Goal: Task Accomplishment & Management: Use online tool/utility

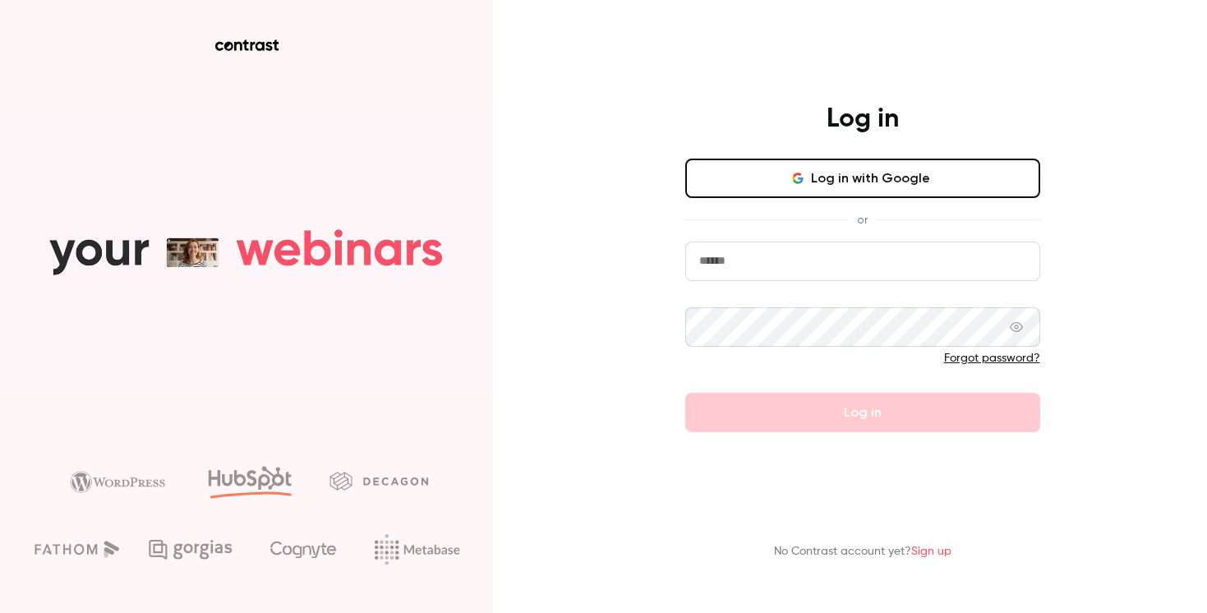
click at [791, 196] on button "Log in with Google" at bounding box center [862, 178] width 355 height 39
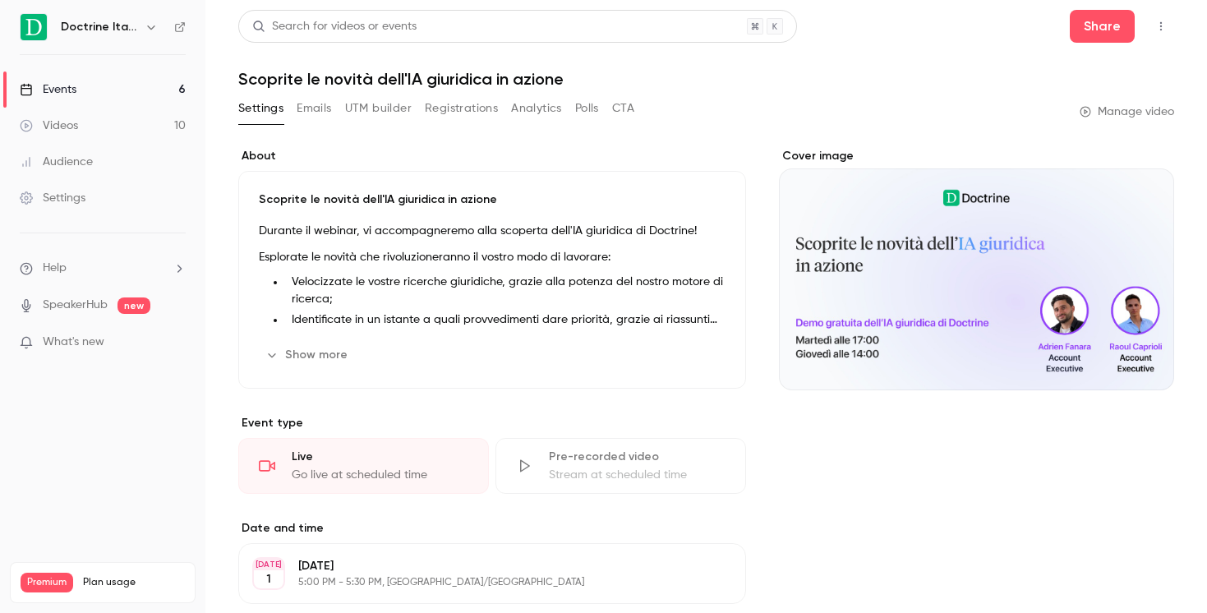
click at [148, 94] on link "Events 6" at bounding box center [102, 89] width 205 height 36
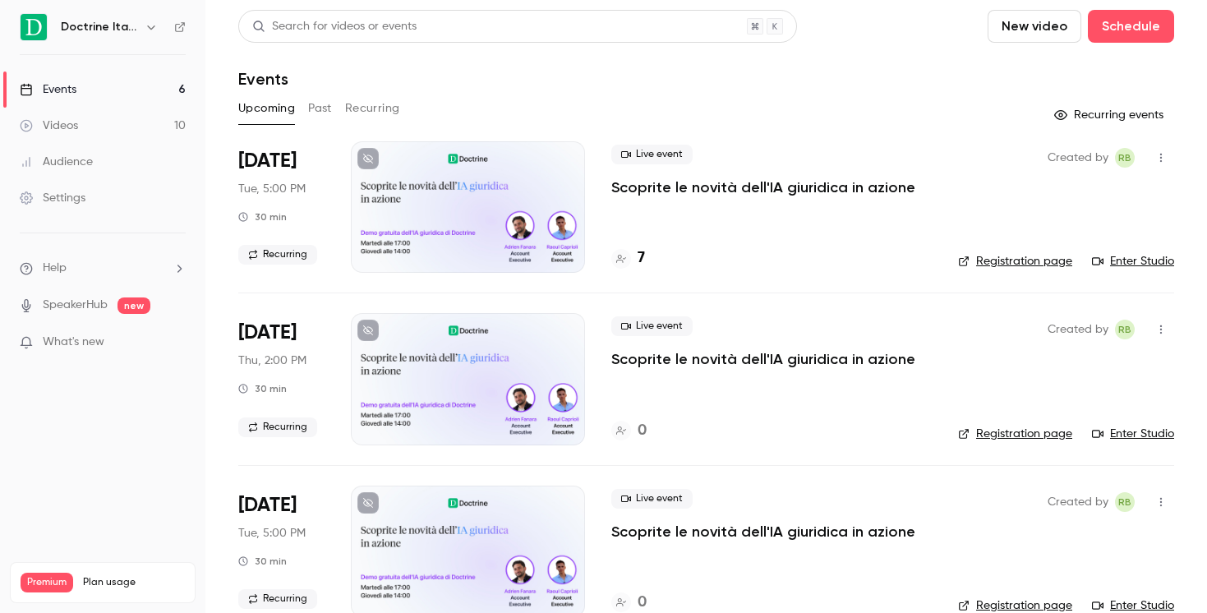
click at [572, 199] on div at bounding box center [468, 206] width 234 height 131
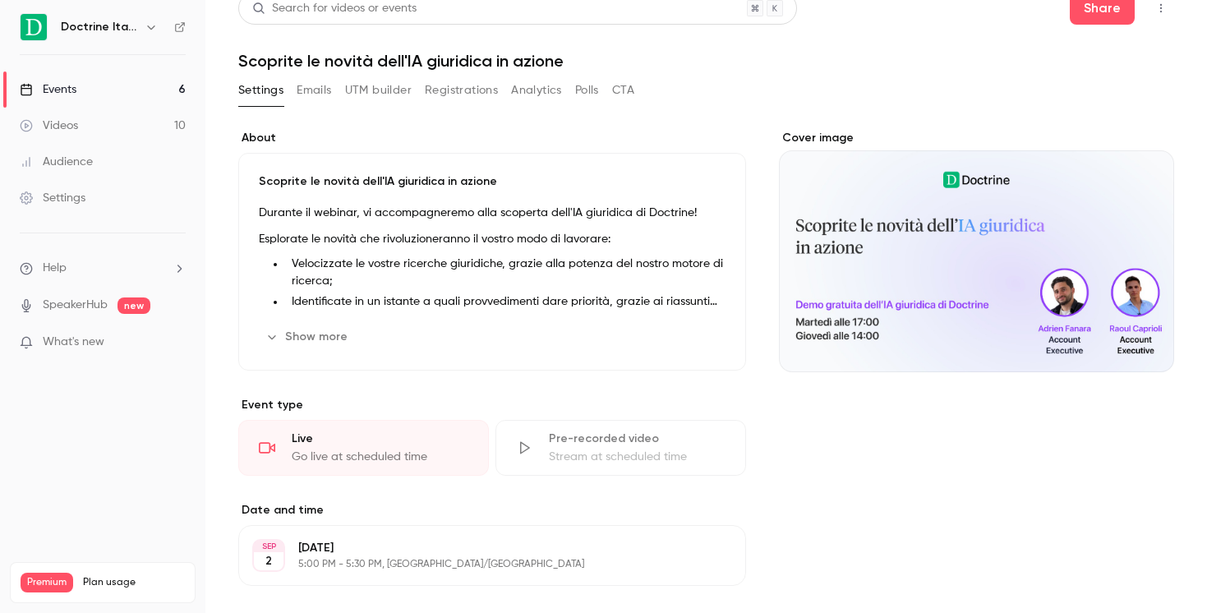
scroll to position [361, 0]
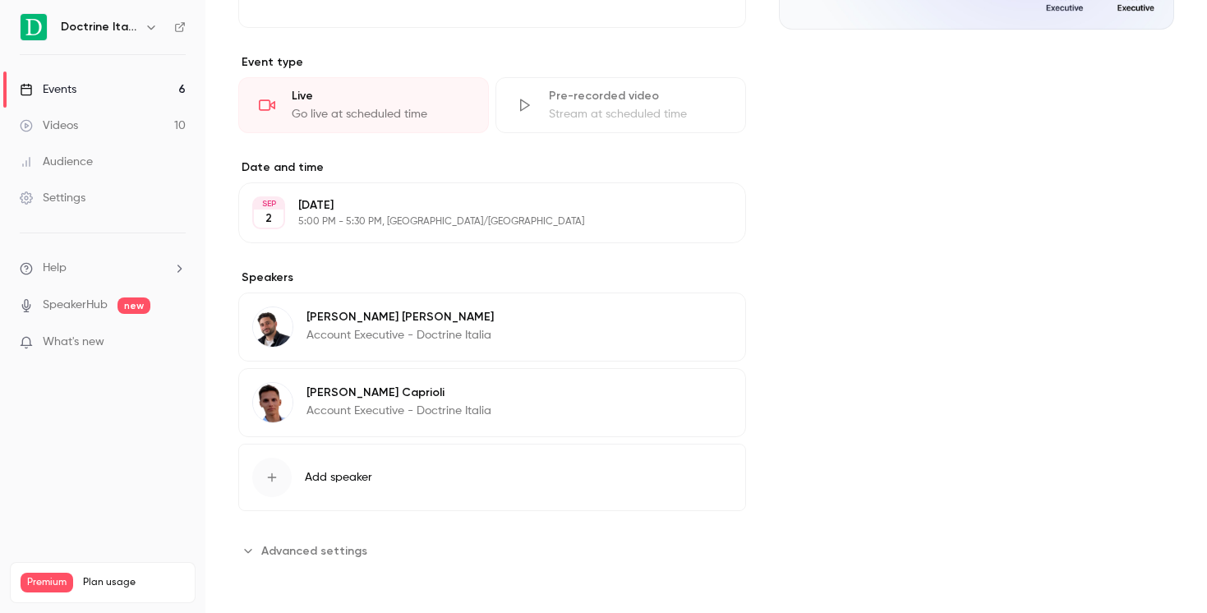
click at [316, 477] on span "Add speaker" at bounding box center [338, 477] width 67 height 16
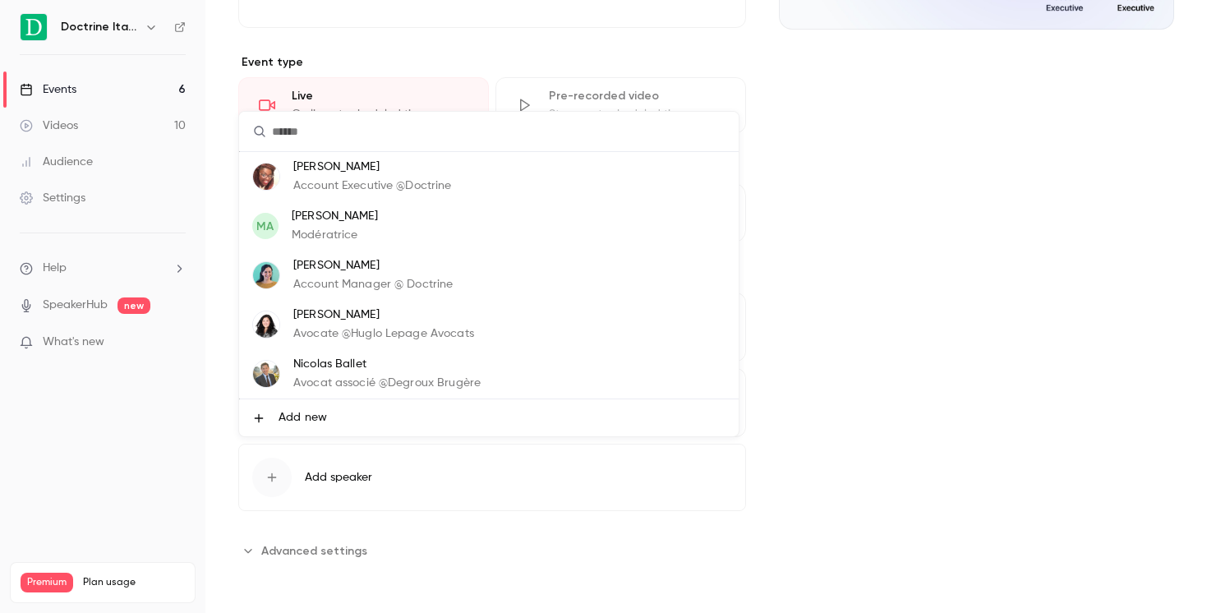
click at [895, 397] on div at bounding box center [603, 306] width 1207 height 613
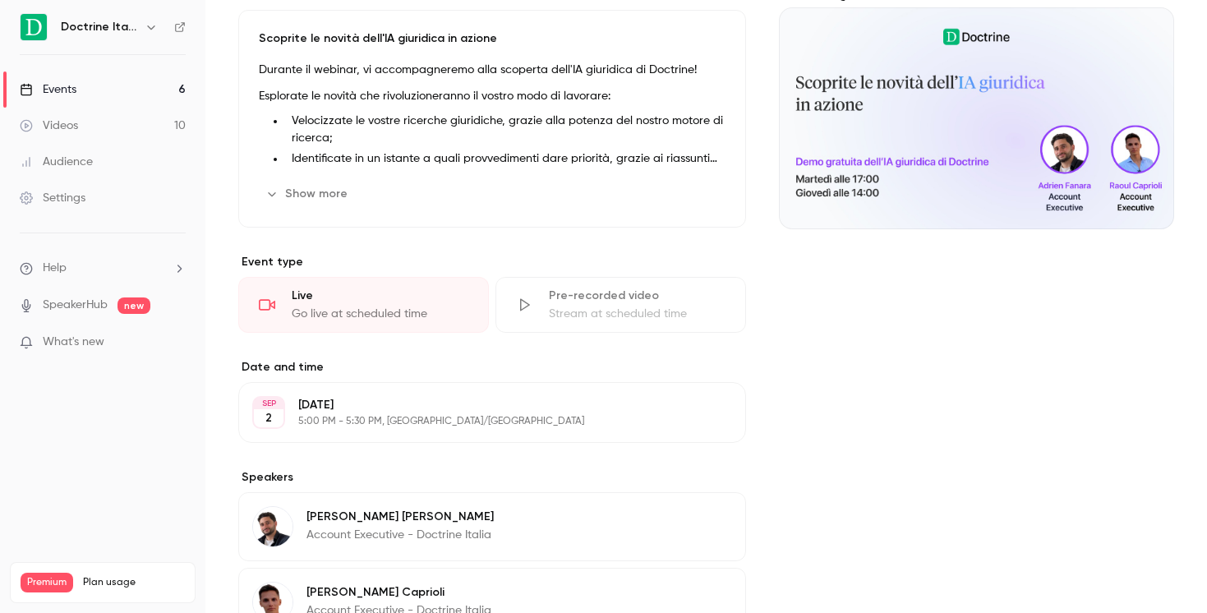
scroll to position [0, 0]
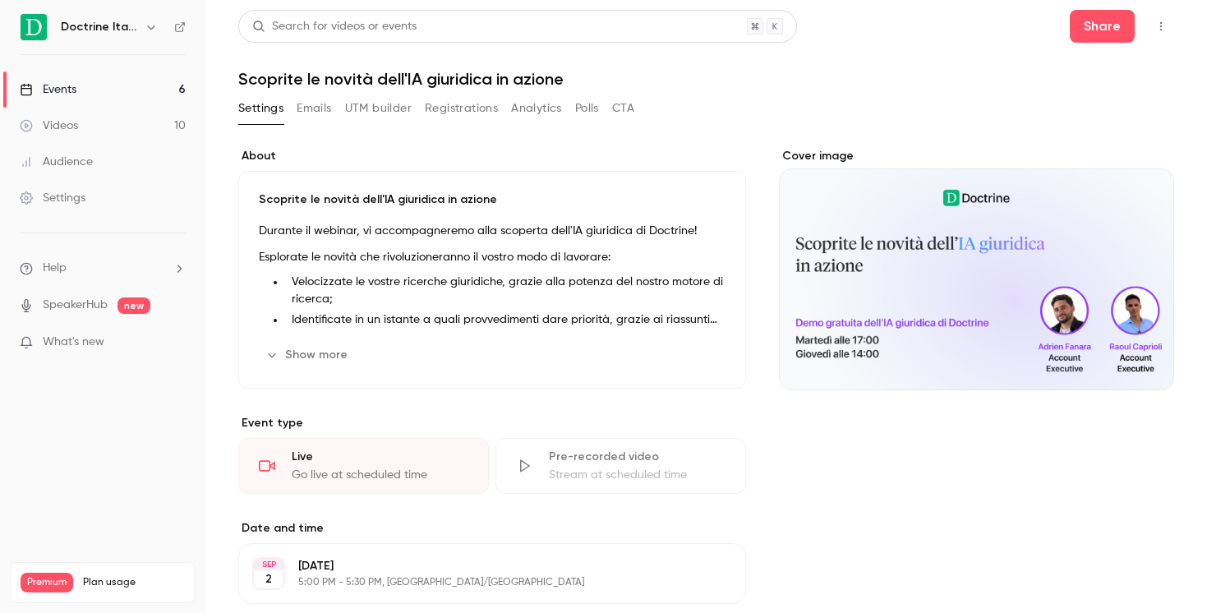
click at [146, 96] on link "Events 6" at bounding box center [102, 89] width 205 height 36
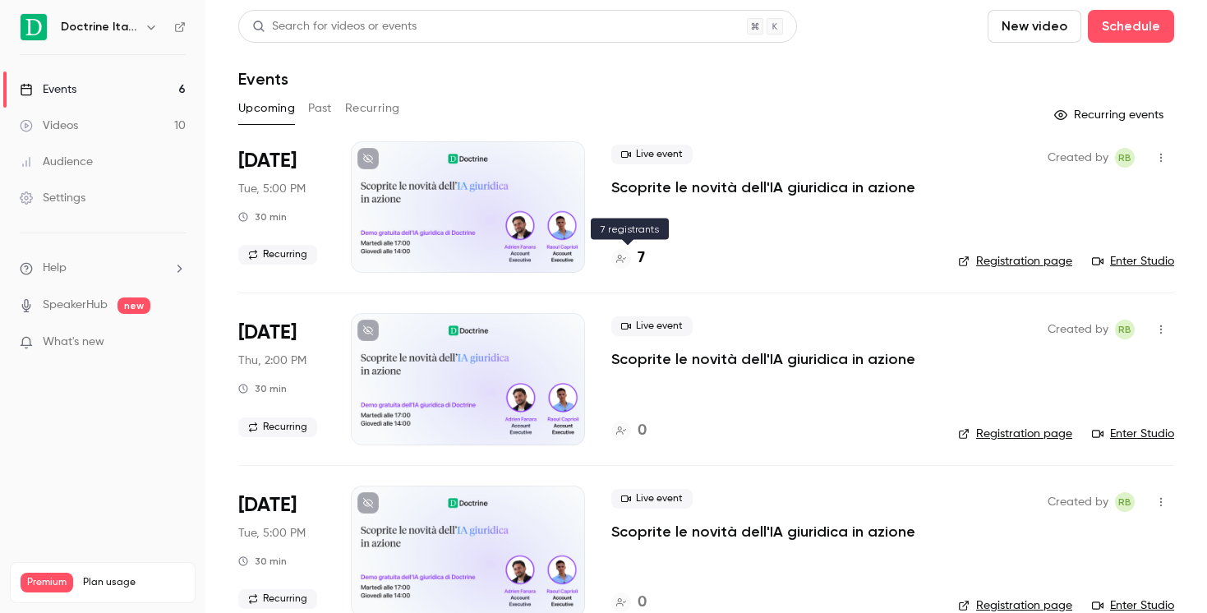
click at [625, 258] on icon at bounding box center [621, 259] width 10 height 8
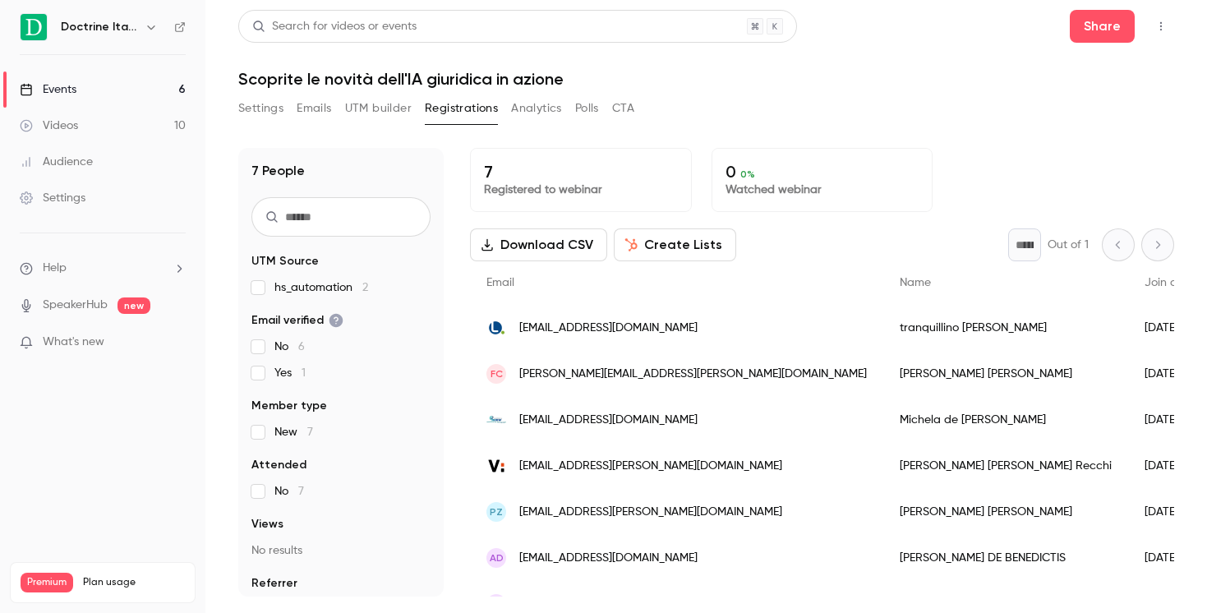
scroll to position [43, 0]
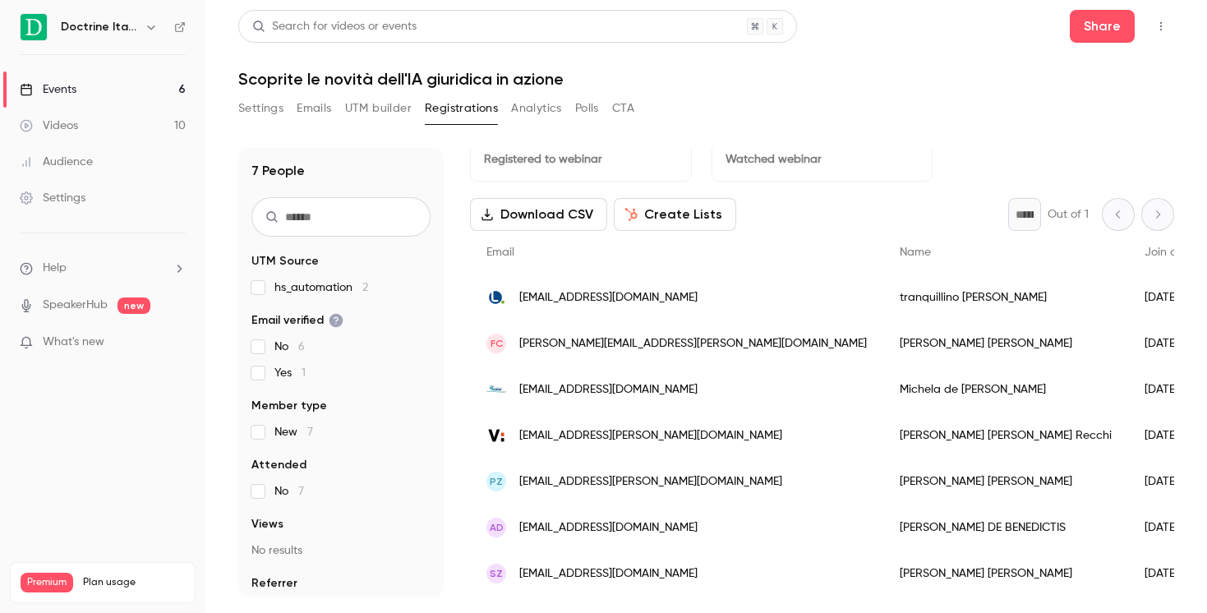
click at [127, 84] on link "Events 6" at bounding box center [102, 89] width 205 height 36
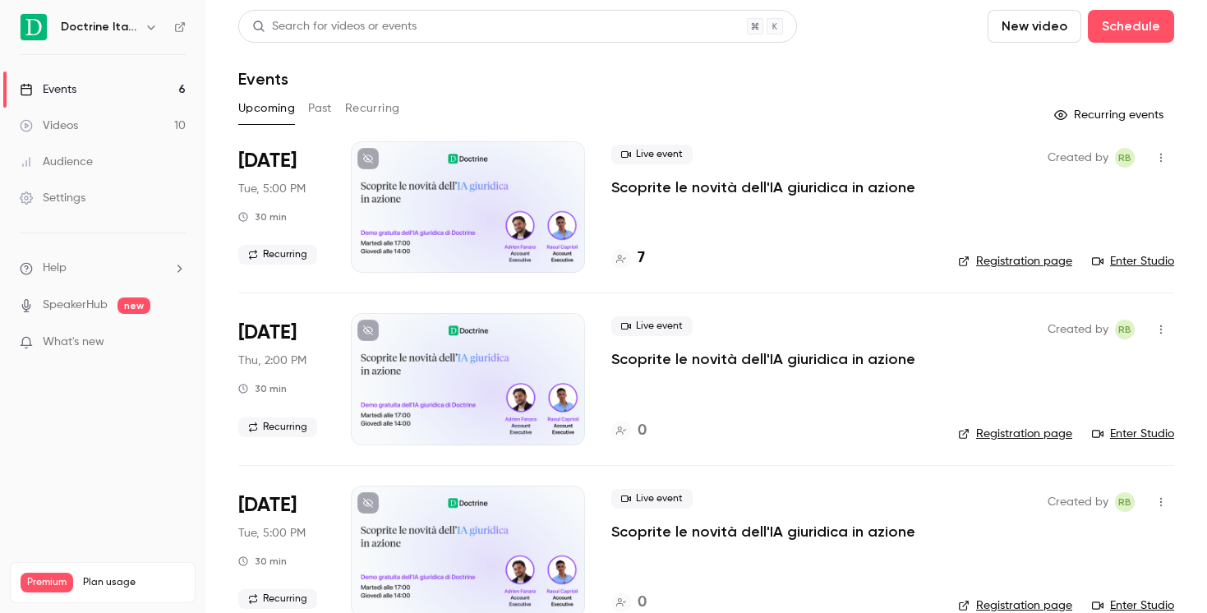
click at [1052, 172] on div "Created by RB Registration page Enter Studio" at bounding box center [1066, 206] width 216 height 131
click at [492, 196] on div at bounding box center [468, 206] width 234 height 131
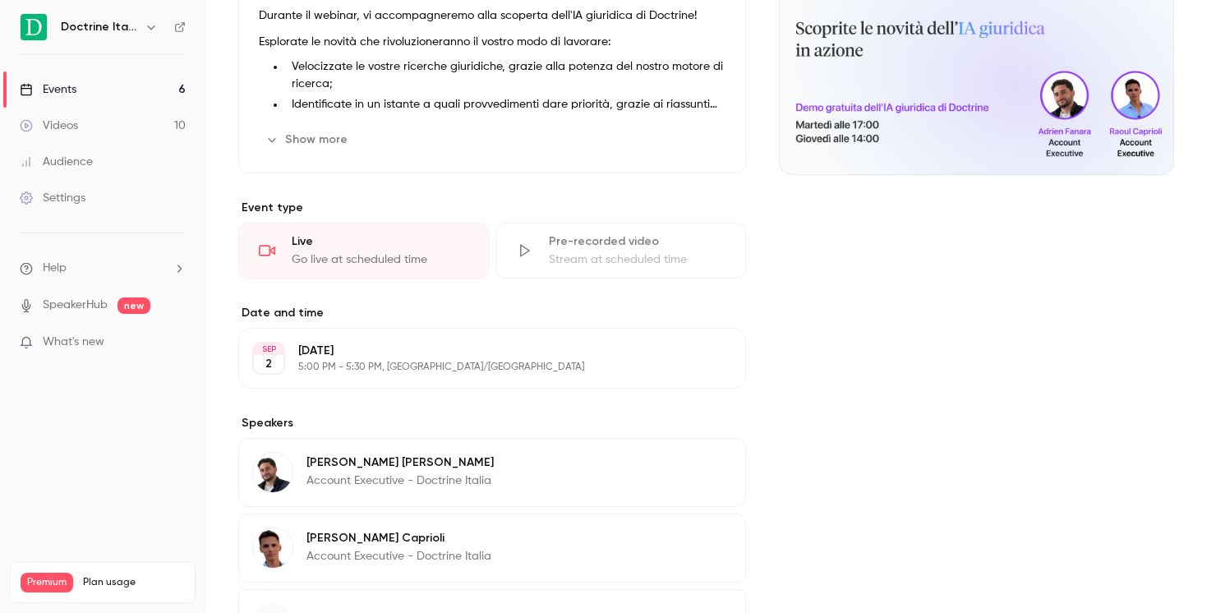
scroll to position [217, 0]
click at [339, 258] on div "Go live at scheduled time" at bounding box center [380, 258] width 177 height 16
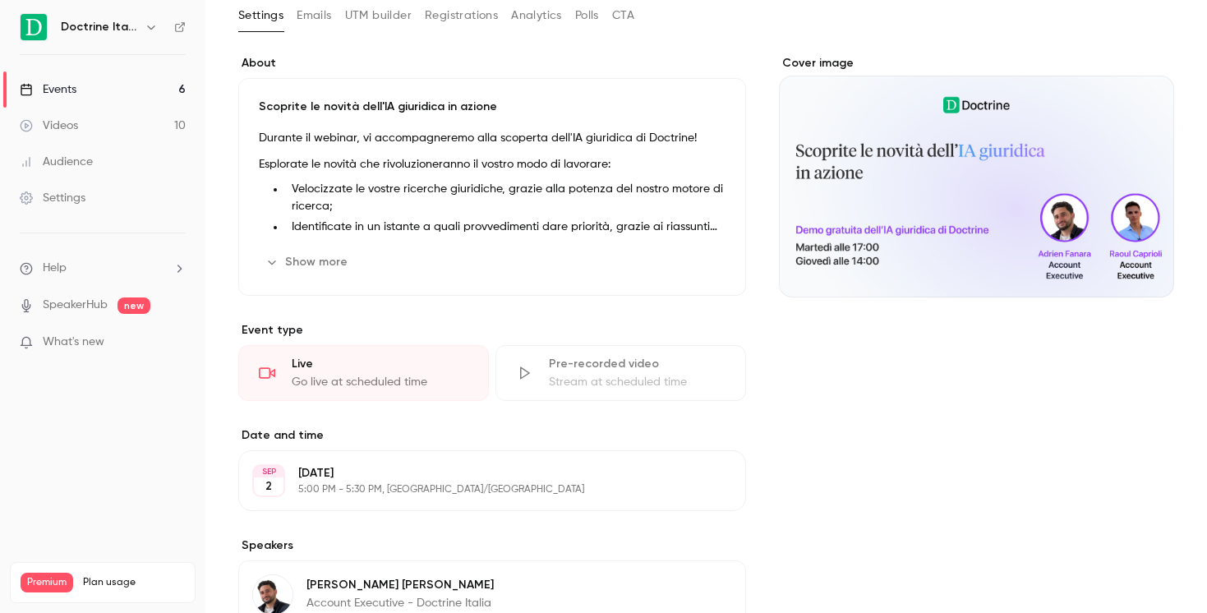
scroll to position [0, 0]
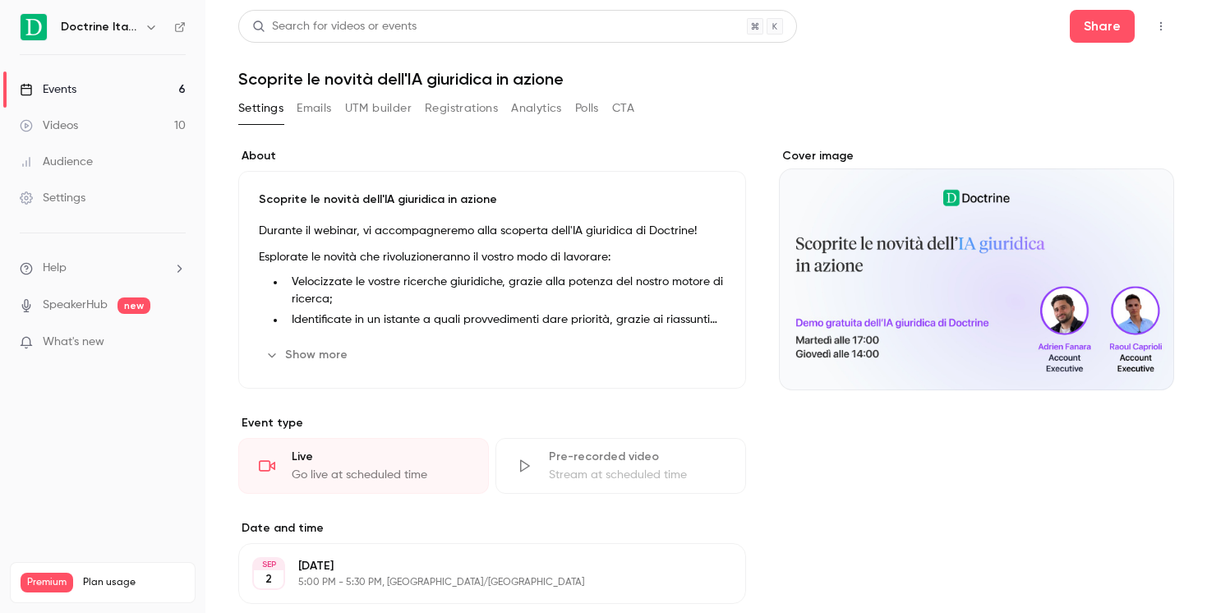
click at [116, 84] on link "Events 6" at bounding box center [102, 89] width 205 height 36
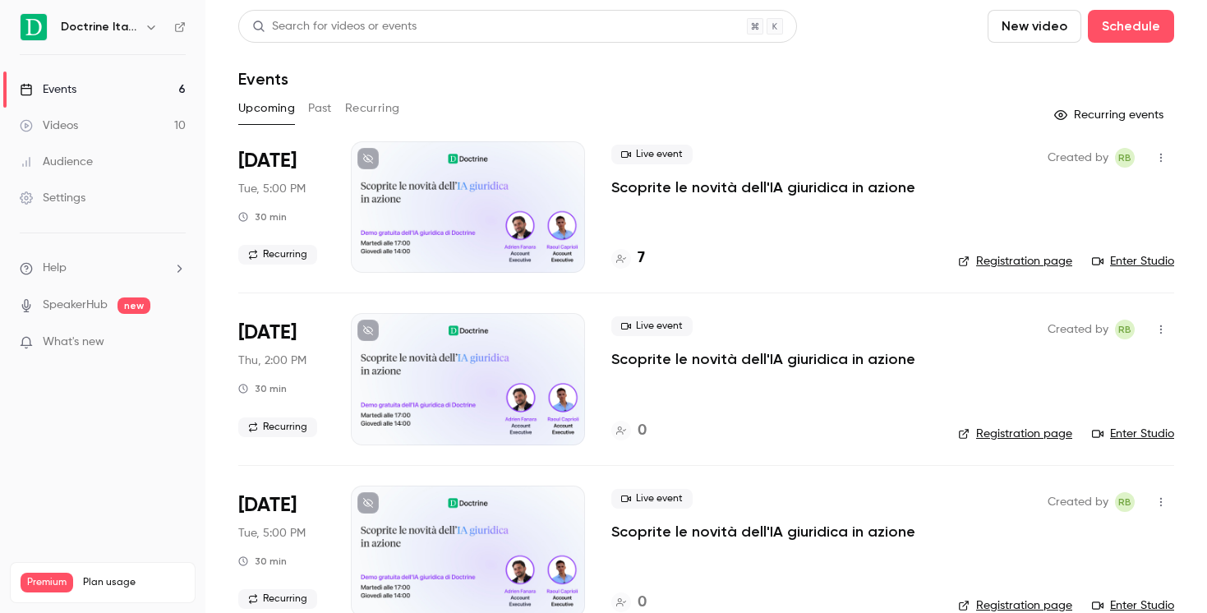
click at [146, 33] on icon "button" at bounding box center [151, 27] width 13 height 13
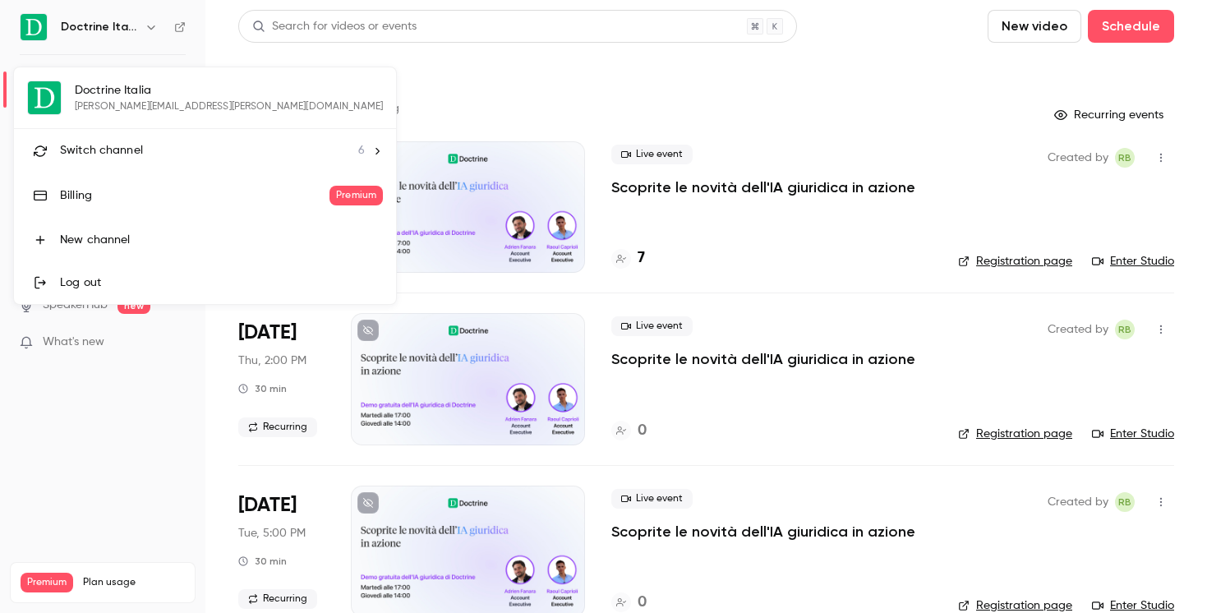
click at [164, 150] on div "Switch channel 6" at bounding box center [212, 150] width 305 height 17
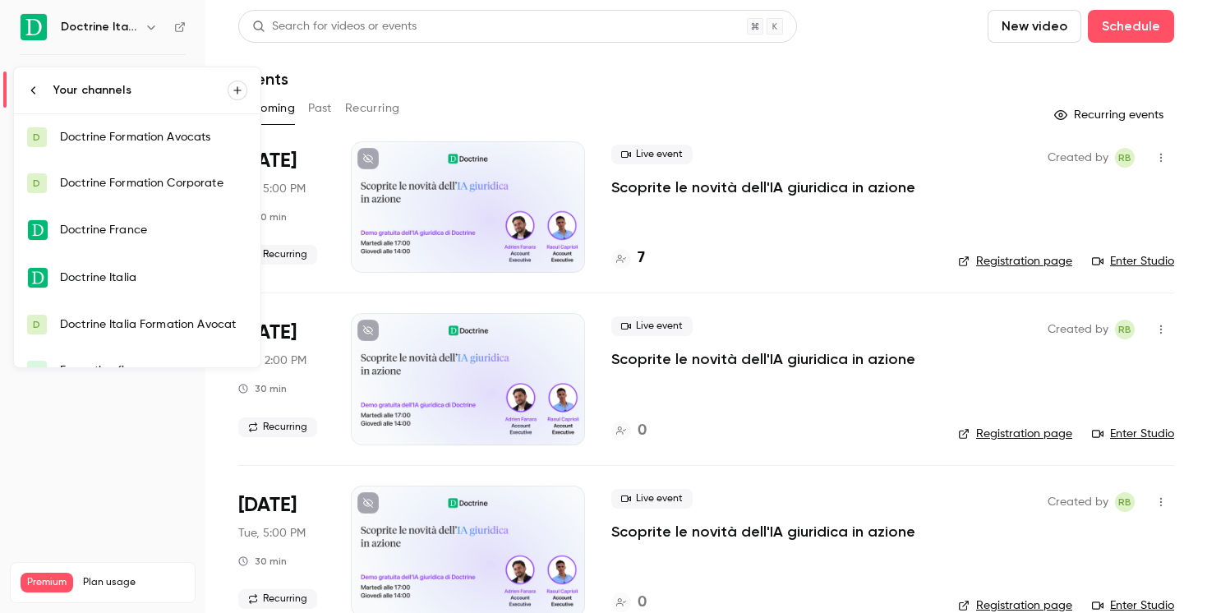
scroll to position [26, 0]
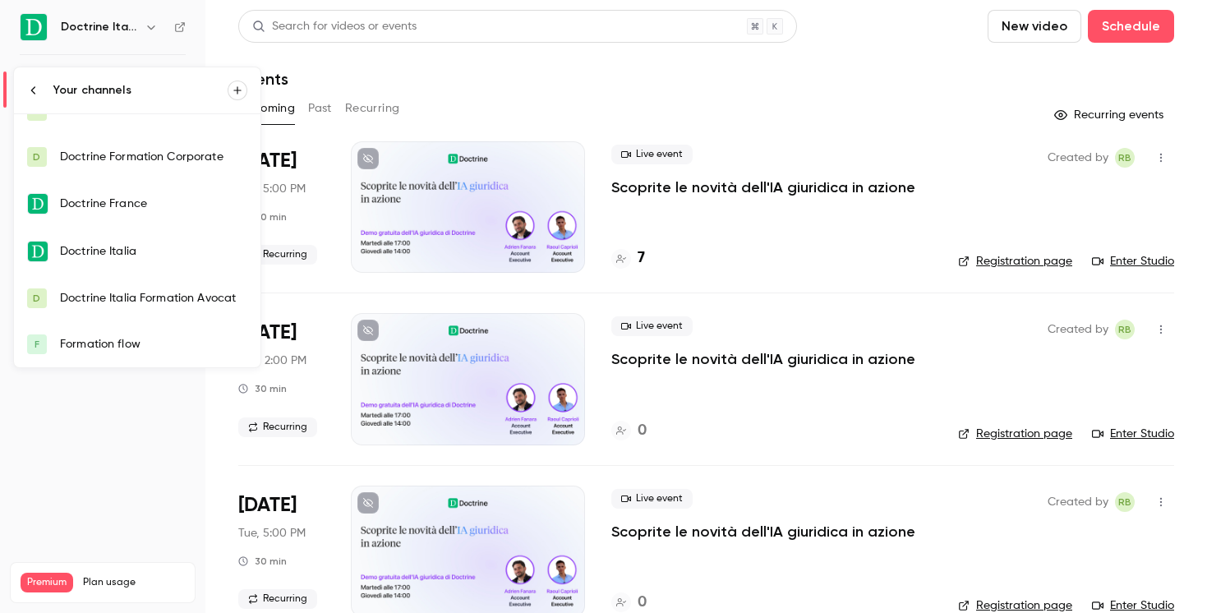
click at [165, 257] on div "Doctrine Italia" at bounding box center [153, 251] width 187 height 16
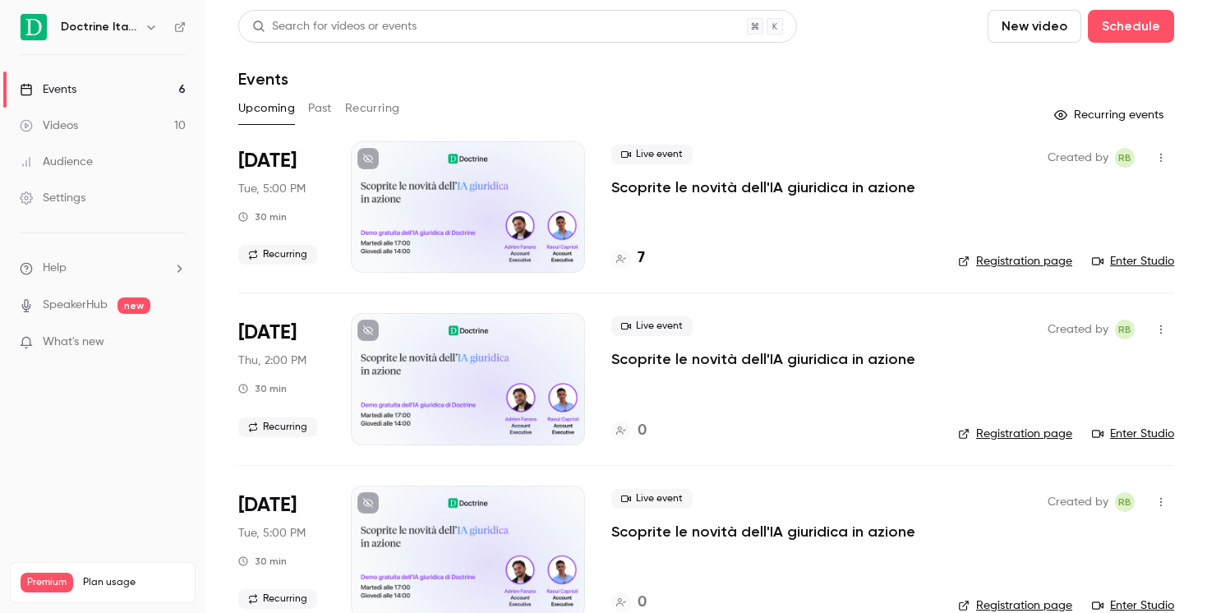
click at [1113, 261] on link "Enter Studio" at bounding box center [1133, 261] width 82 height 16
